Goal: Information Seeking & Learning: Learn about a topic

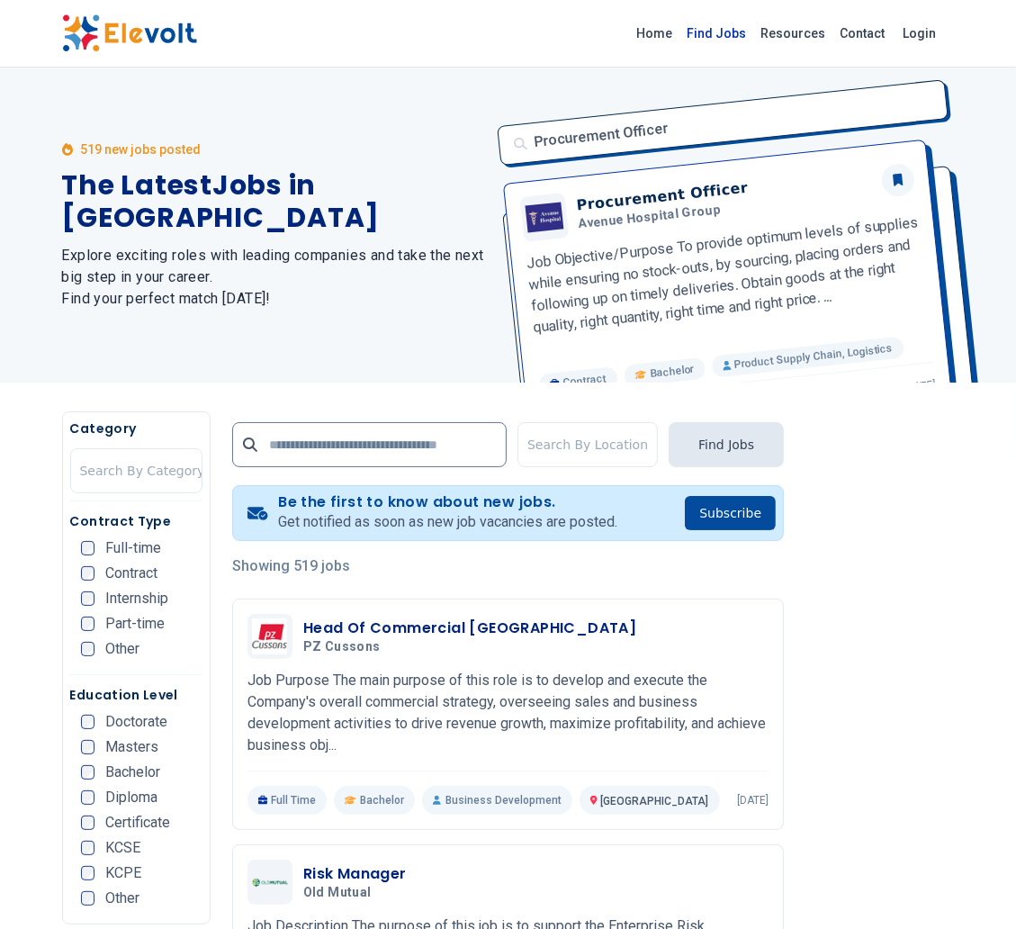
click at [726, 34] on link "Find Jobs" at bounding box center [718, 33] width 74 height 29
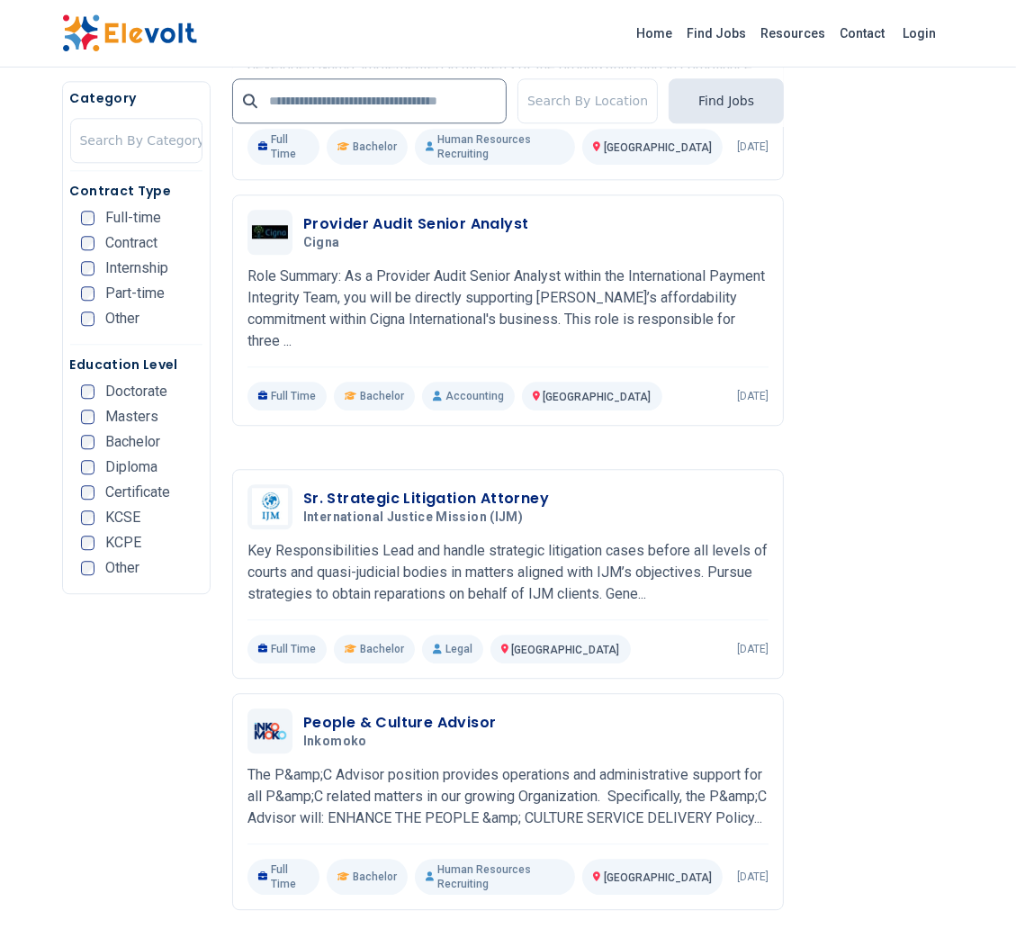
scroll to position [3596, 0]
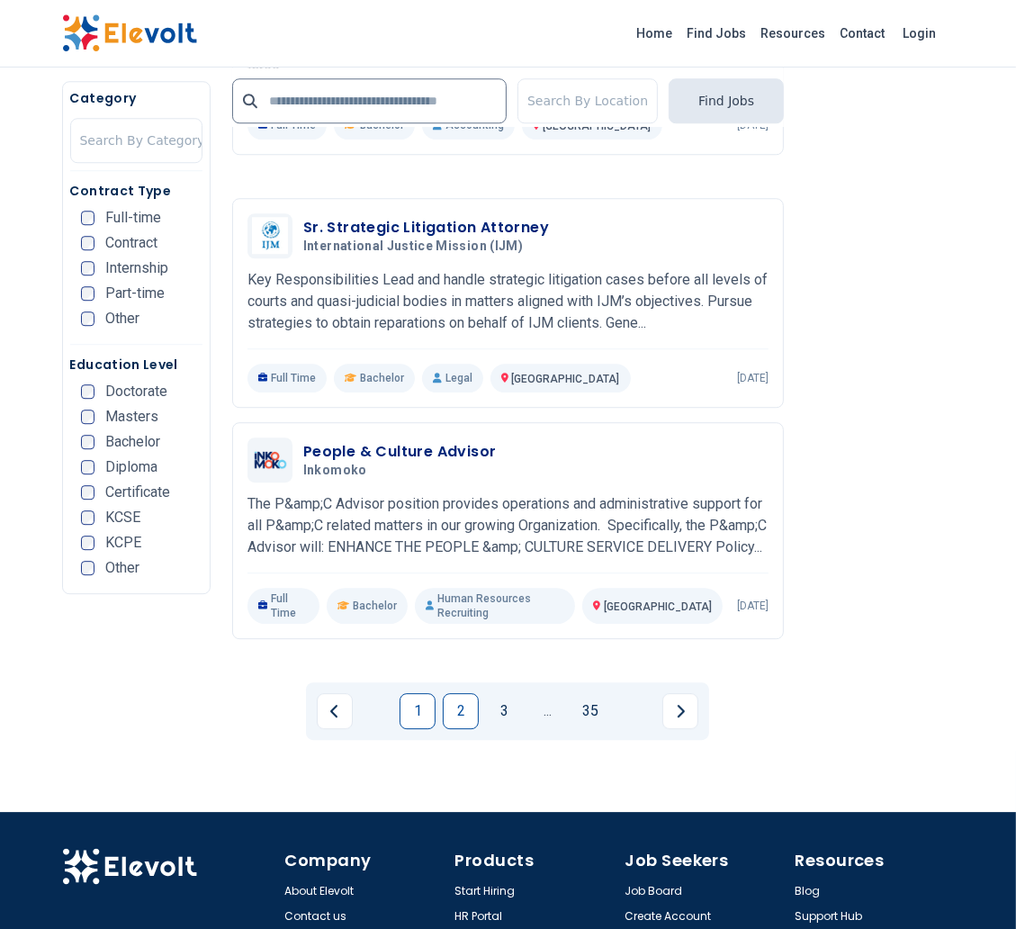
click at [458, 693] on link "2" at bounding box center [461, 711] width 36 height 36
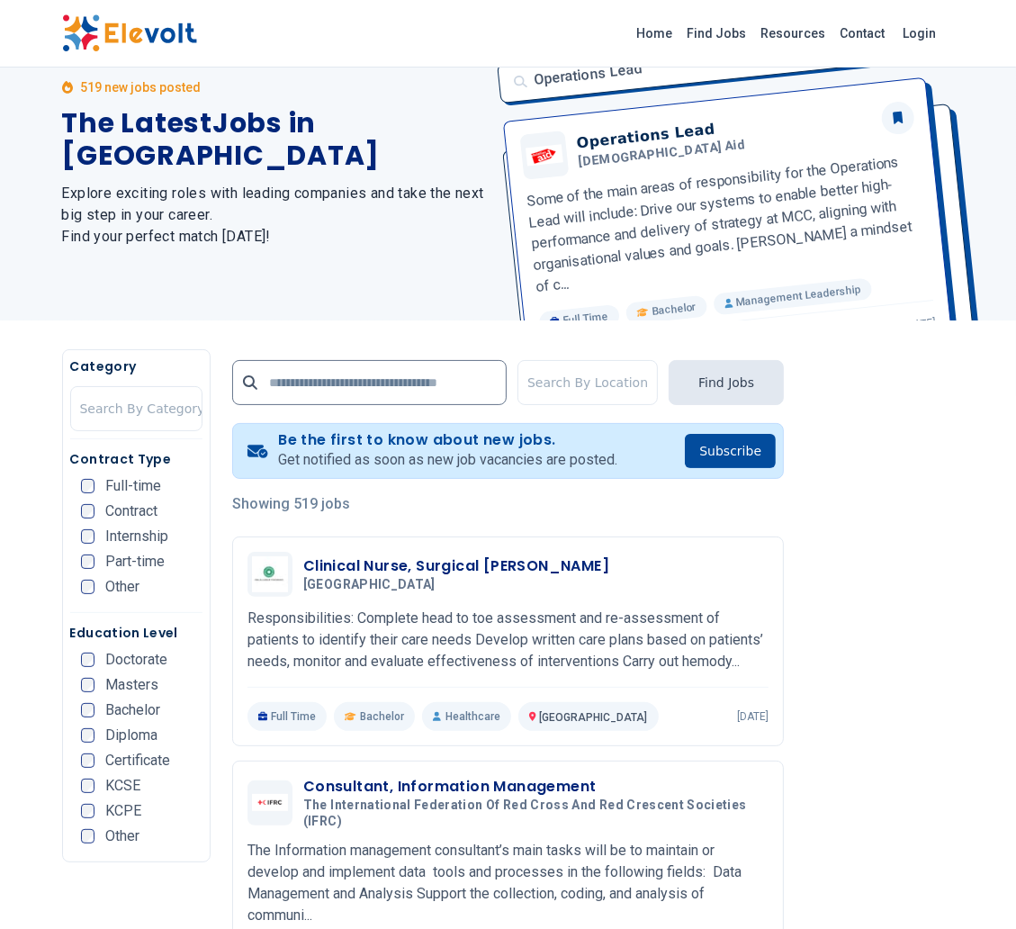
scroll to position [0, 0]
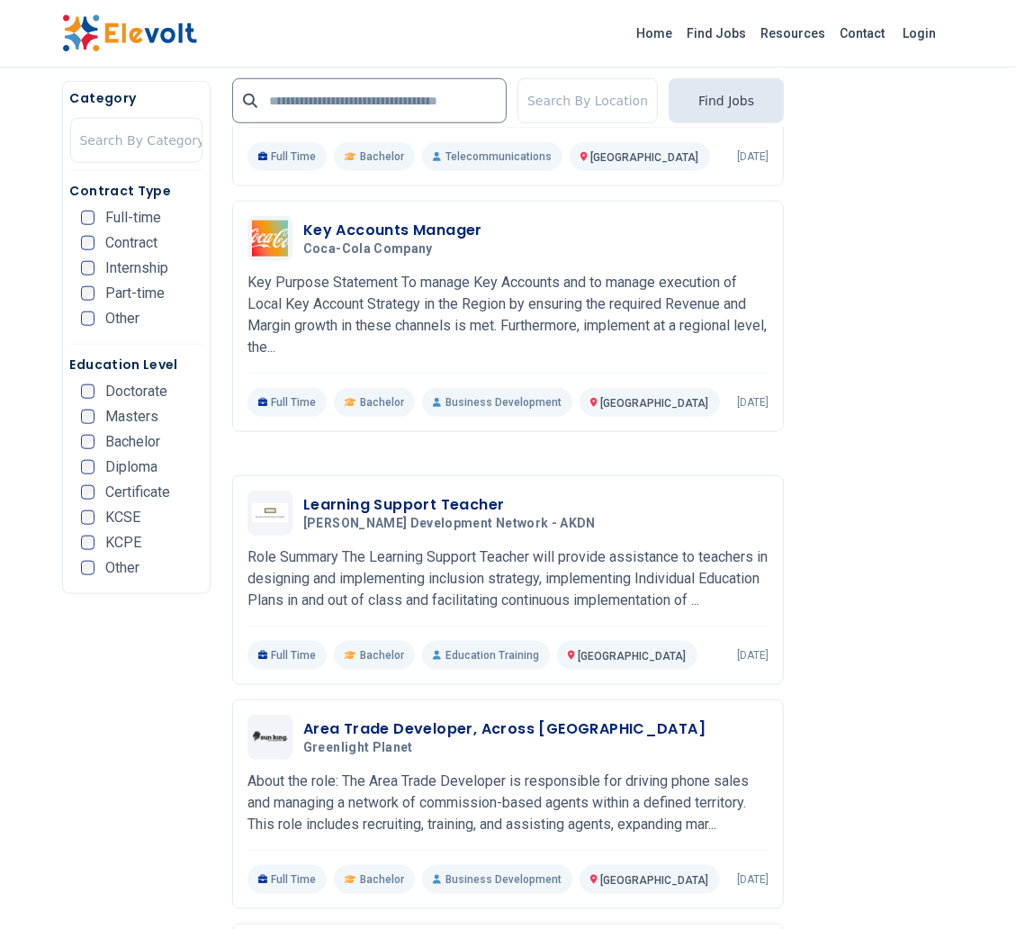
scroll to position [1326, 0]
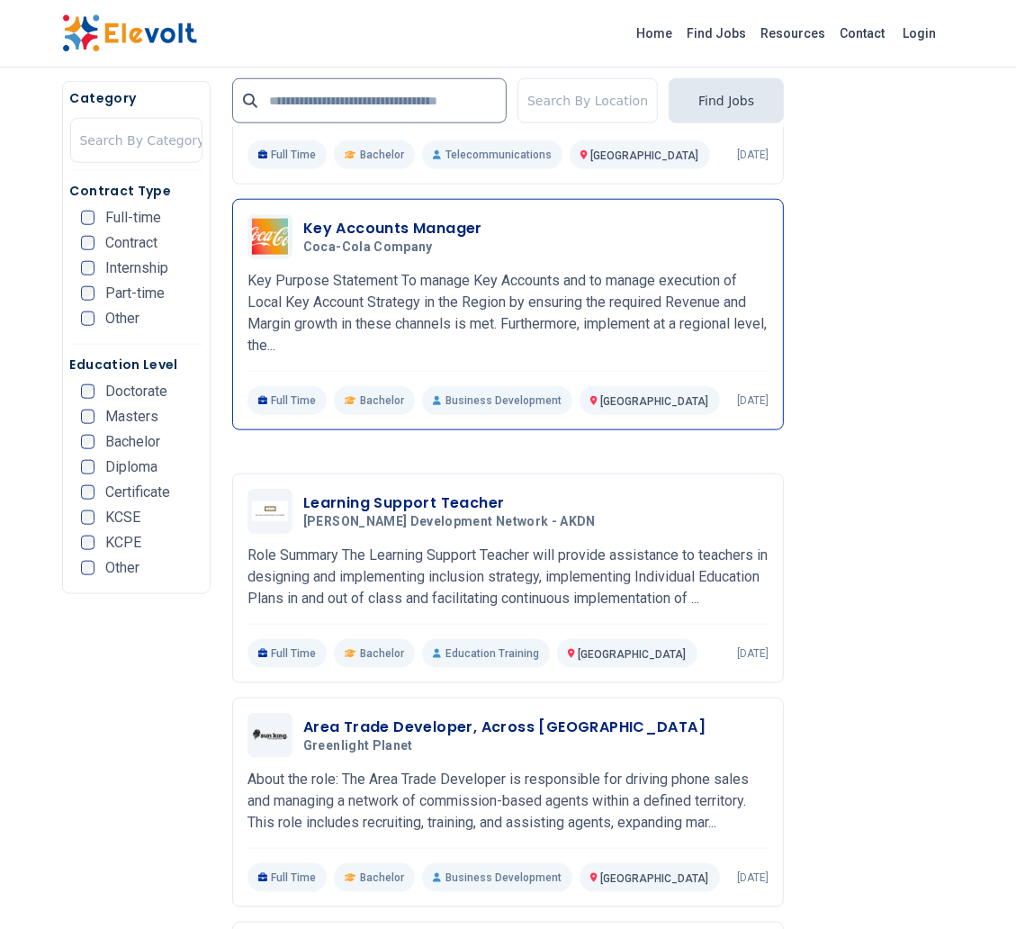
click at [429, 235] on h3 "Key Accounts Manager" at bounding box center [392, 229] width 179 height 22
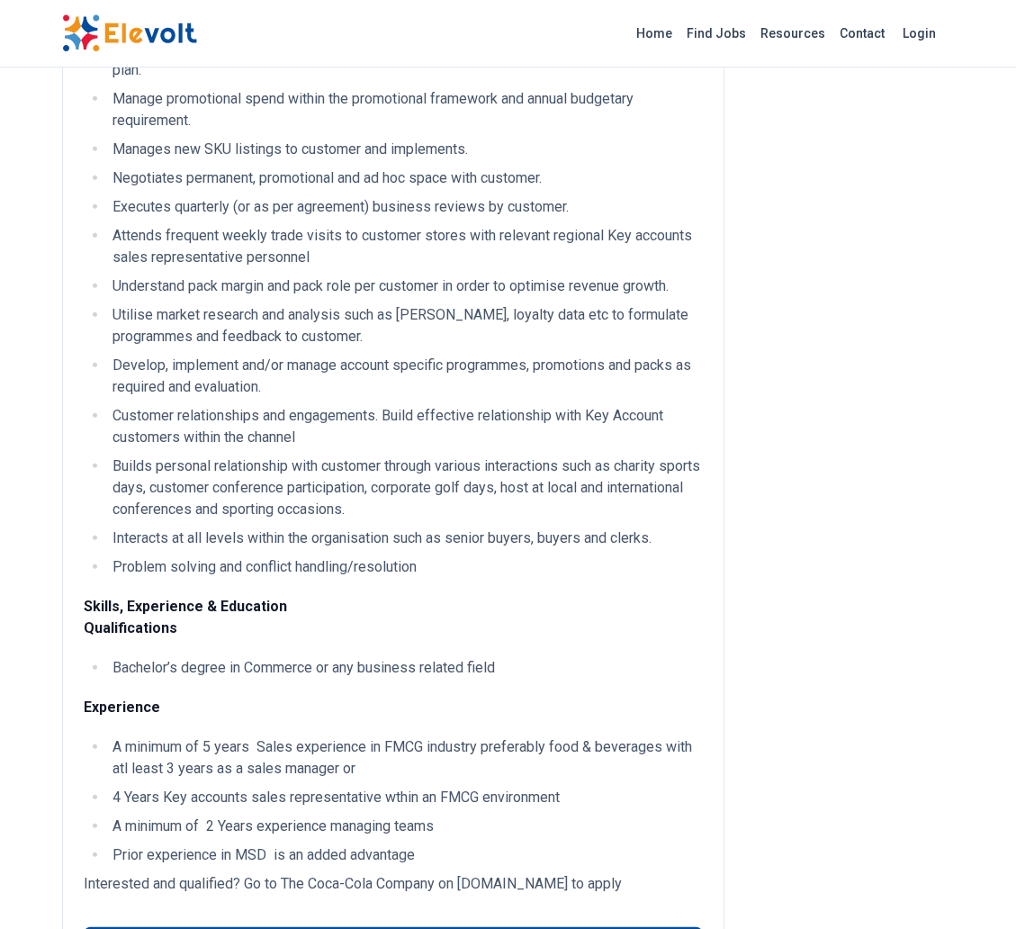
scroll to position [733, 0]
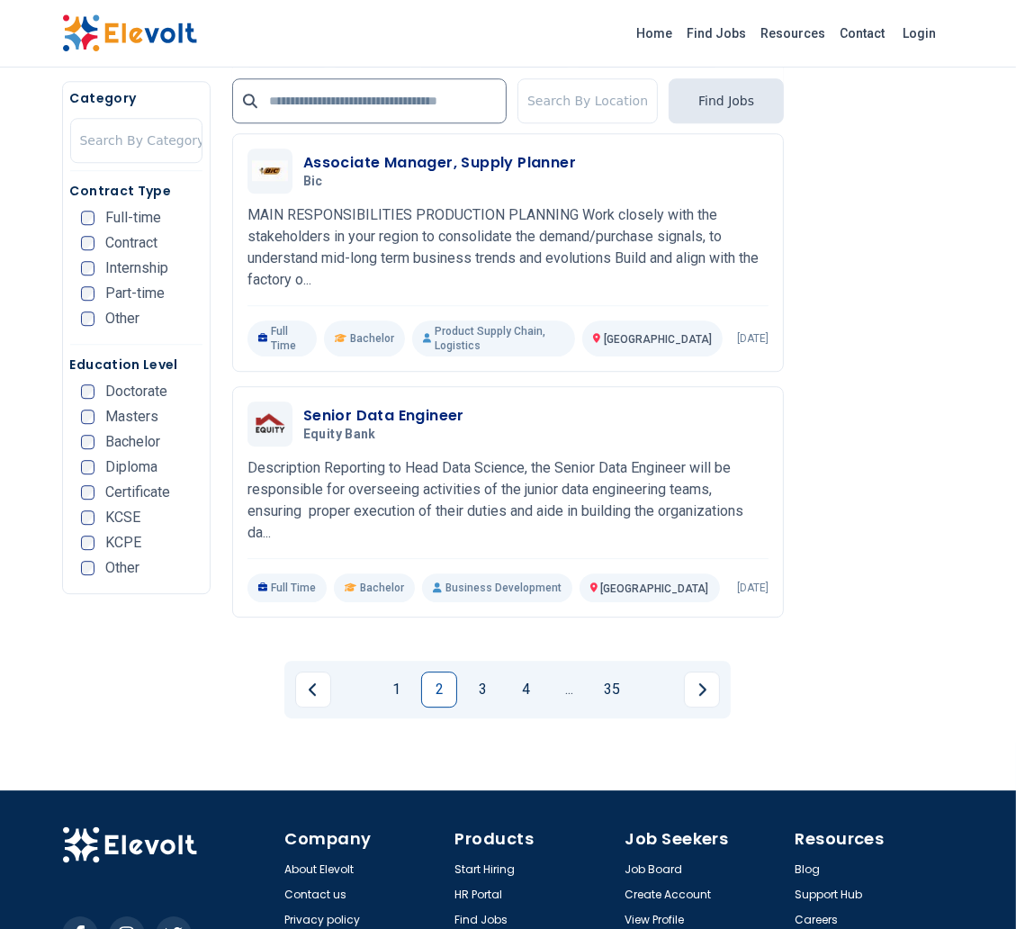
scroll to position [3617, 0]
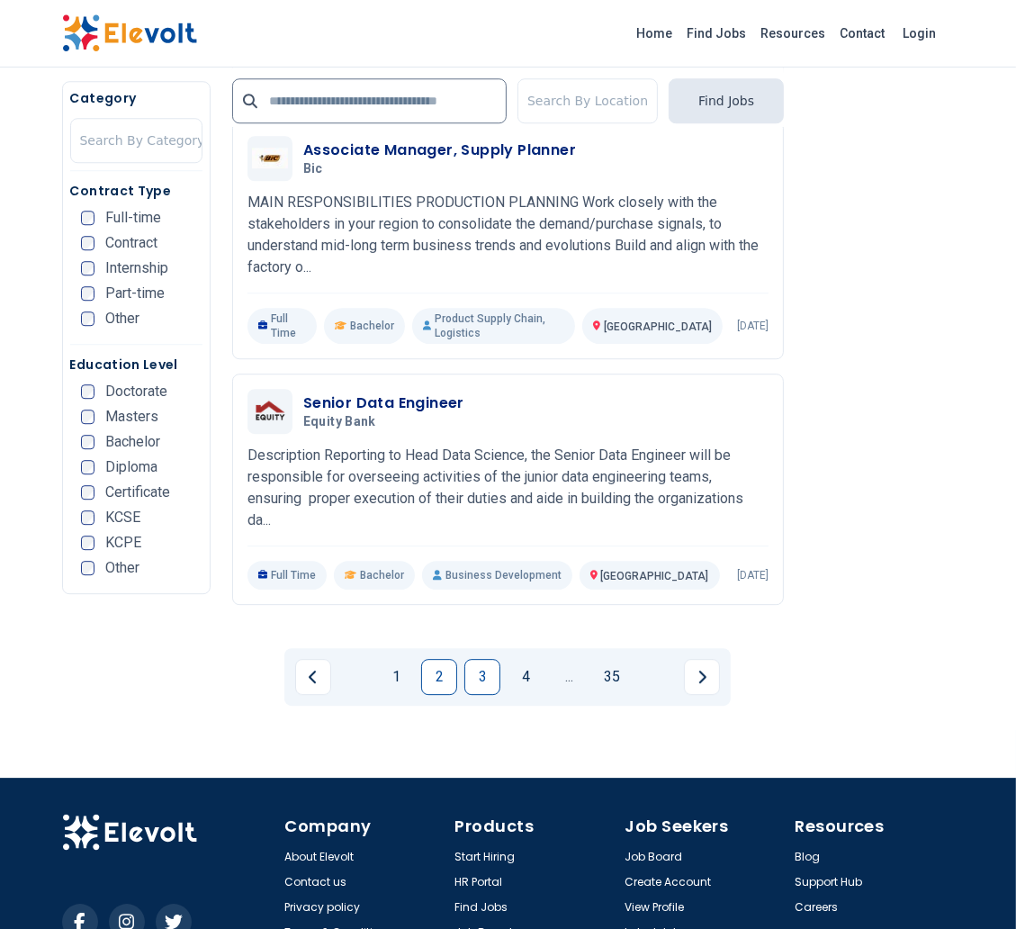
click at [482, 659] on link "3" at bounding box center [483, 677] width 36 height 36
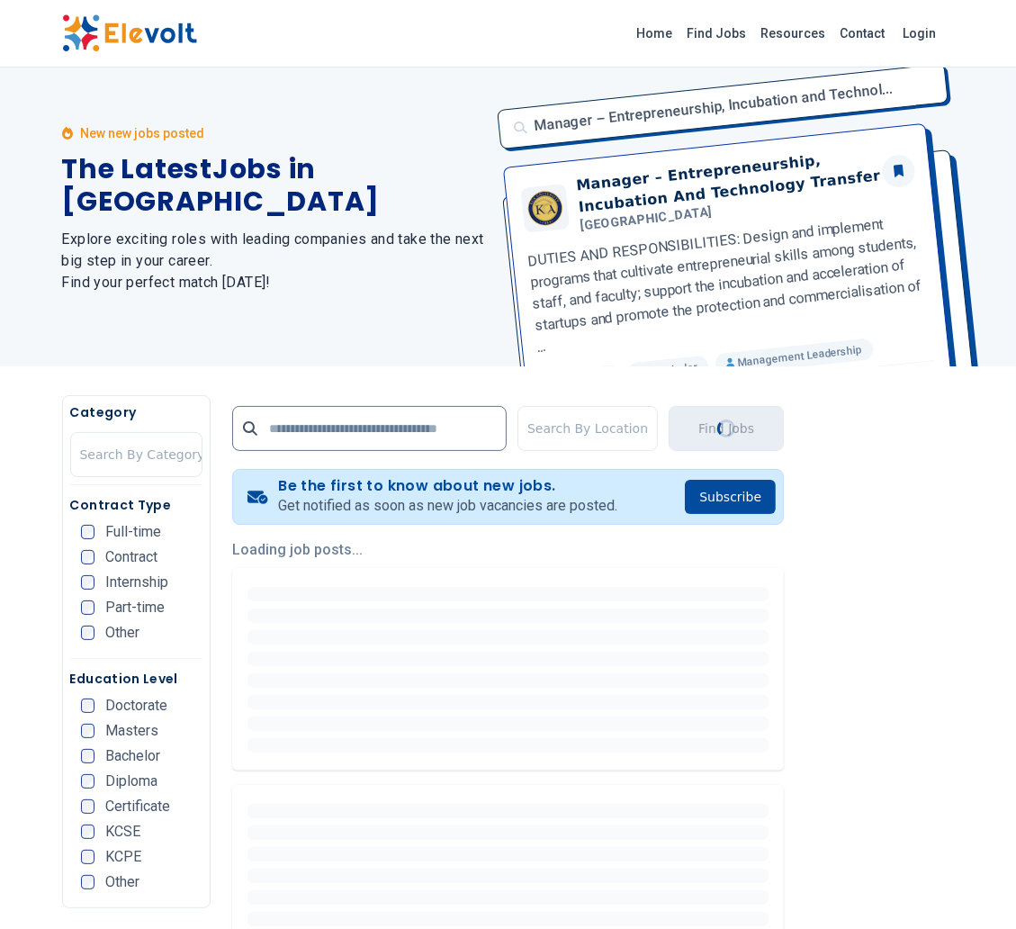
scroll to position [0, 0]
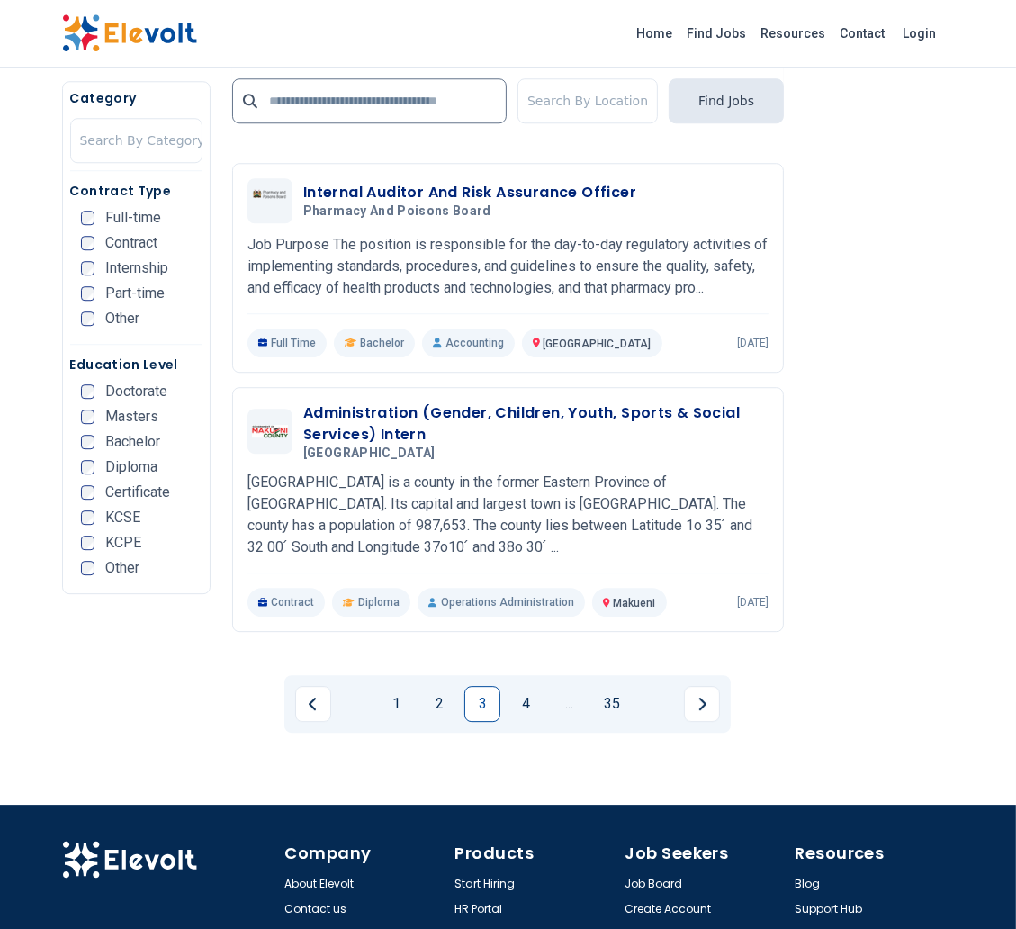
scroll to position [3647, 0]
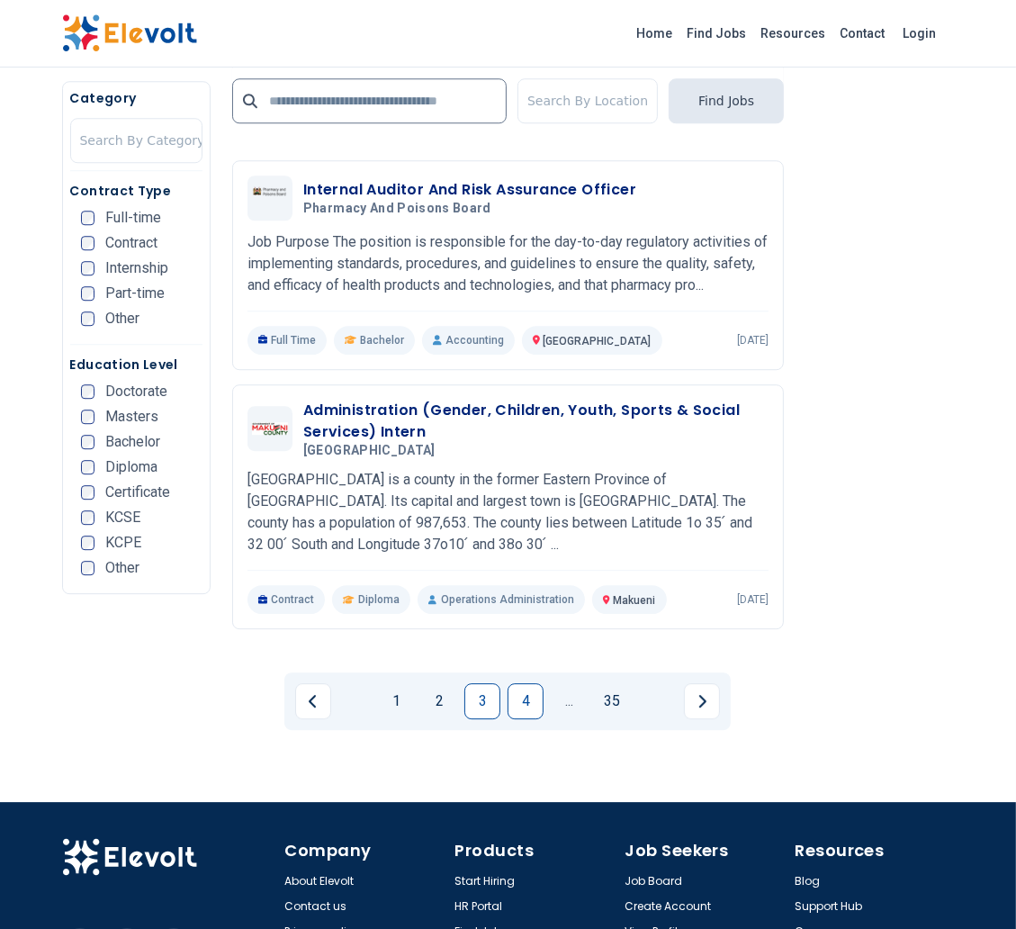
click at [530, 683] on link "4" at bounding box center [526, 701] width 36 height 36
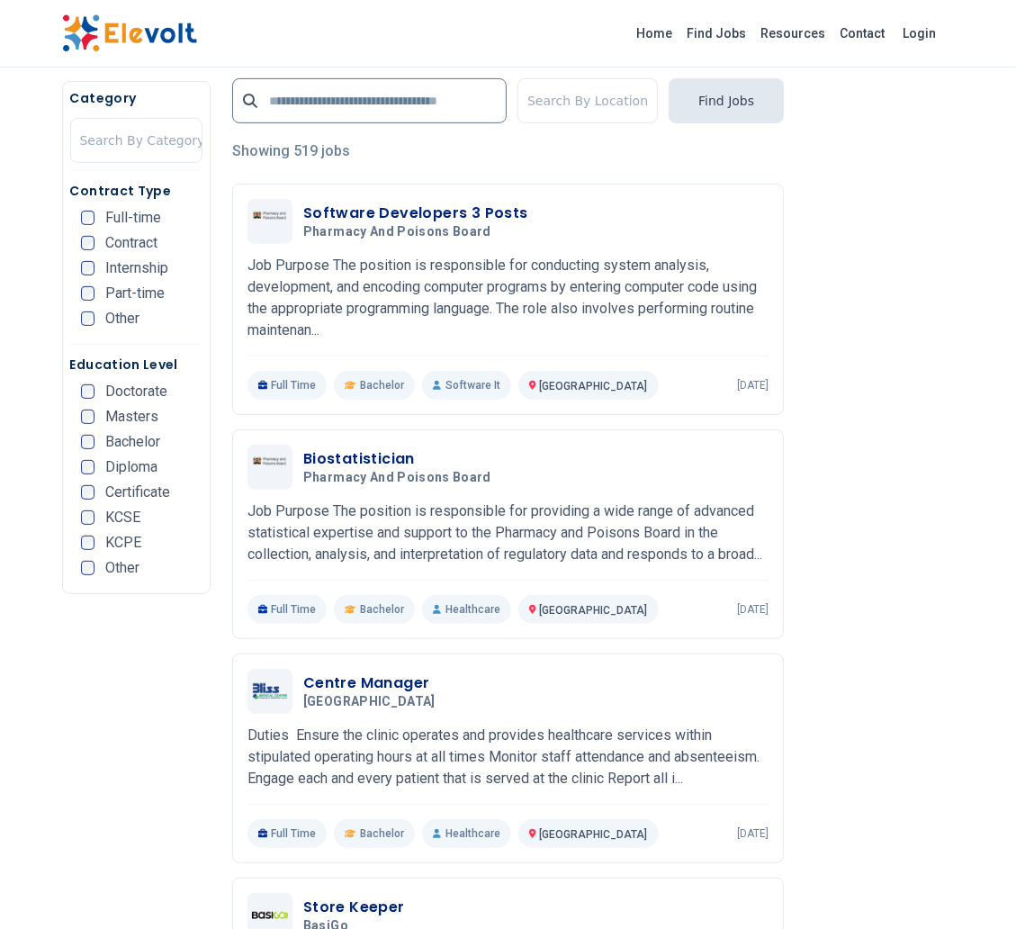
scroll to position [452, 0]
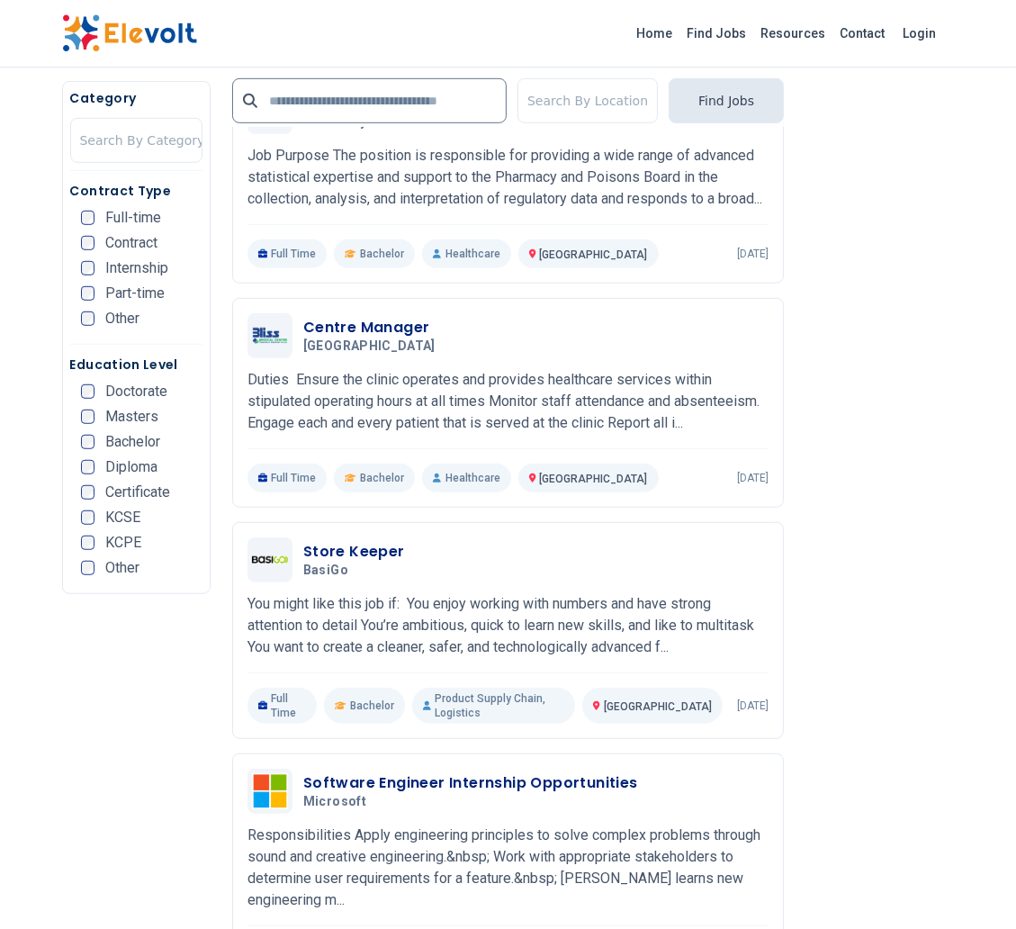
scroll to position [761, 0]
